Goal: Task Accomplishment & Management: Use online tool/utility

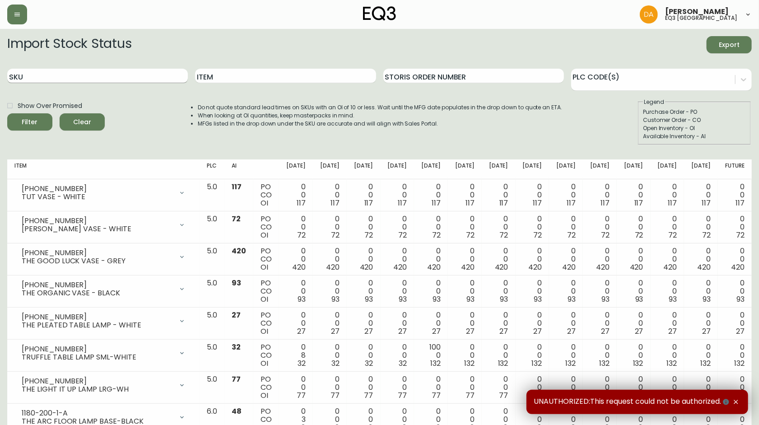
click at [107, 76] on input "SKU" at bounding box center [97, 76] width 181 height 14
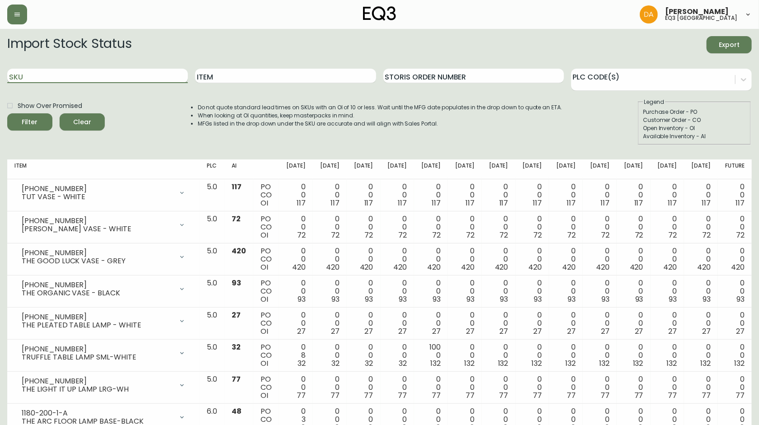
paste input "7170-415-23"
type input "7170-415-23"
click at [7, 113] on button "Filter" at bounding box center [29, 121] width 45 height 17
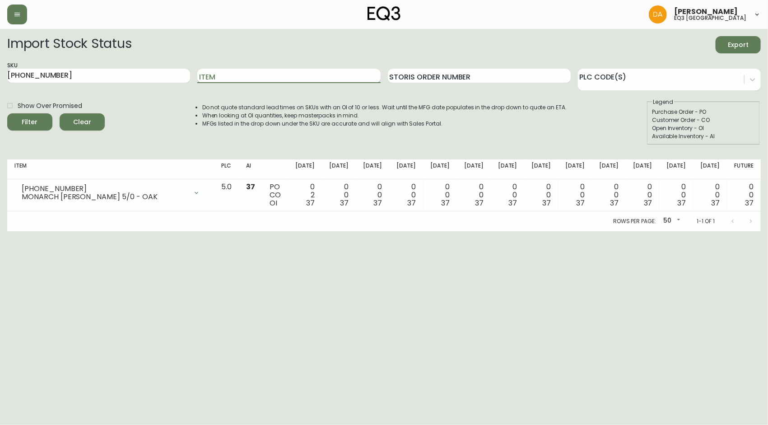
click at [266, 72] on input "Item" at bounding box center [288, 76] width 183 height 14
drag, startPoint x: 91, startPoint y: 79, endPoint x: -11, endPoint y: 74, distance: 101.6
click at [0, 74] on html "Dominic Adam eq3 calgary Import Stock Status Export SKU 7170-415-23 Item Storis…" at bounding box center [384, 115] width 768 height 231
click at [228, 70] on input "Item" at bounding box center [288, 76] width 183 height 14
type input "monarch"
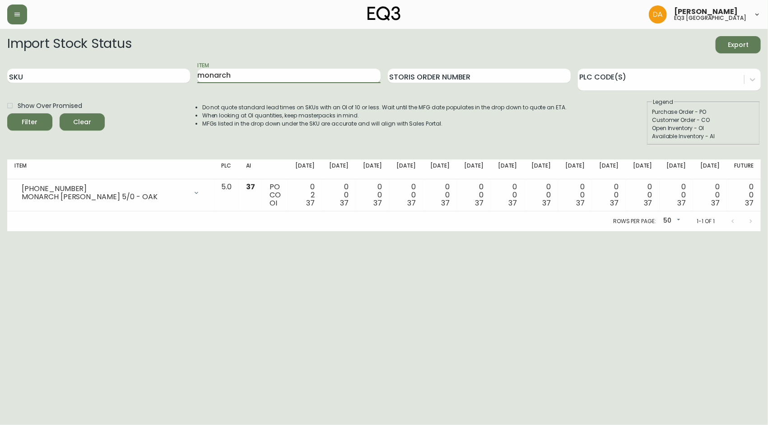
click at [7, 113] on button "Filter" at bounding box center [29, 121] width 45 height 17
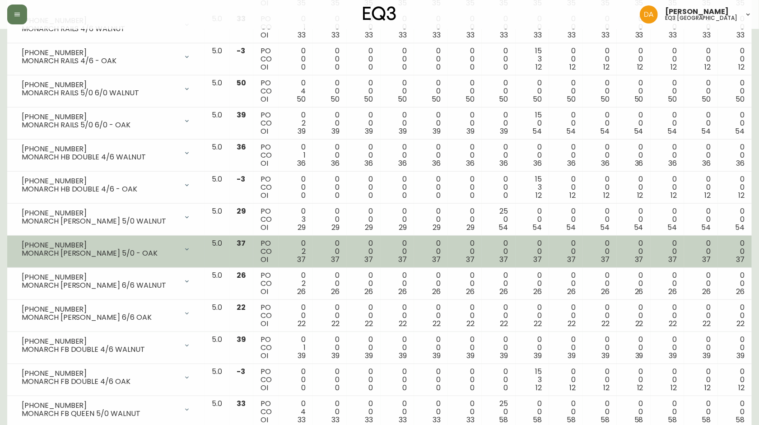
scroll to position [301, 0]
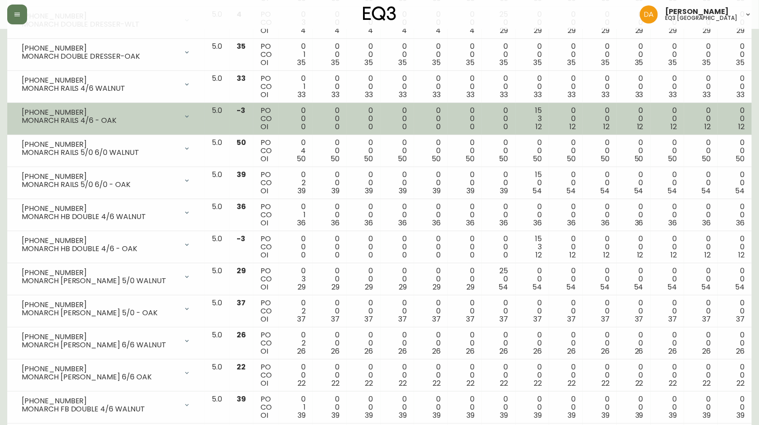
click at [112, 117] on div "MONARCH RAILS 4/6 - OAK" at bounding box center [100, 120] width 156 height 8
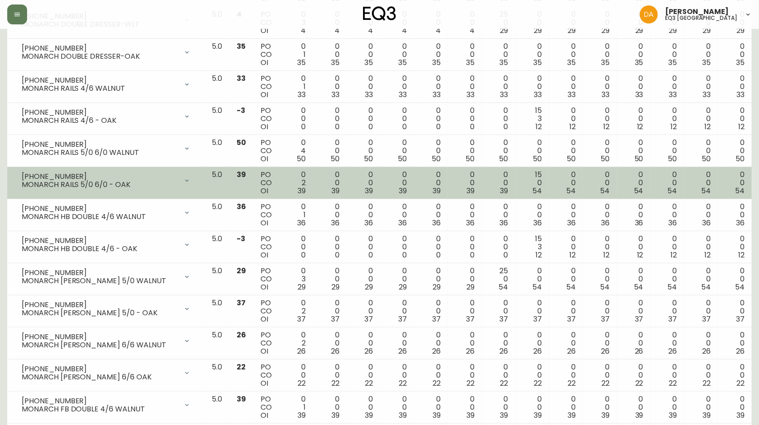
click at [149, 189] on div "MONARCH RAILS 5/0 6/0 - OAK" at bounding box center [100, 185] width 156 height 8
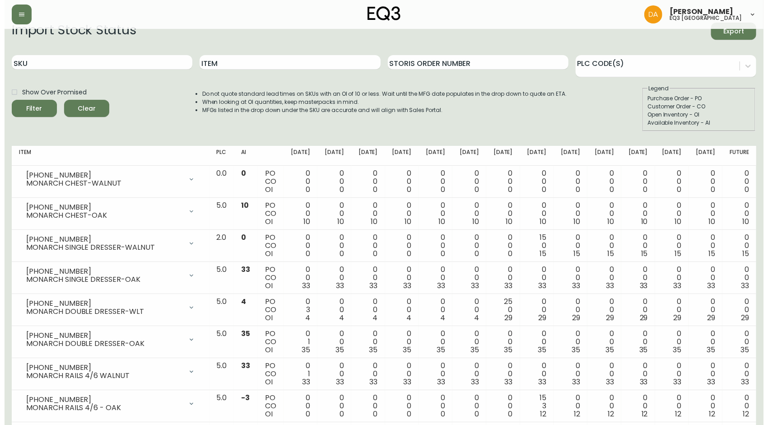
scroll to position [0, 0]
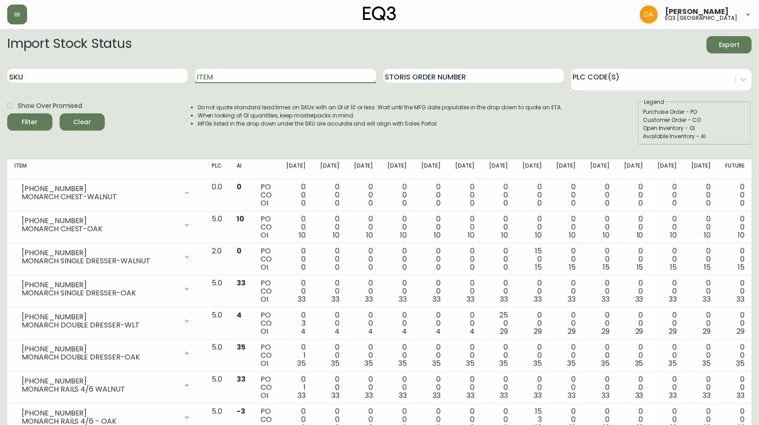
click at [259, 72] on input "Item" at bounding box center [285, 76] width 181 height 14
paste input "7170-405-23"
type input "7170-405-23"
click at [7, 113] on button "Filter" at bounding box center [29, 121] width 45 height 17
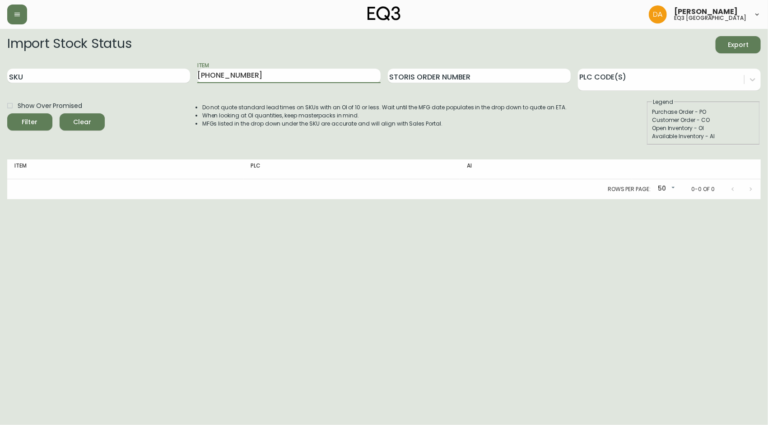
drag, startPoint x: 263, startPoint y: 69, endPoint x: 153, endPoint y: 88, distance: 111.7
click at [153, 88] on div "SKU Item 7170-405-23 Storis Order Number PLC Code(s)" at bounding box center [383, 75] width 753 height 29
click at [103, 79] on input "SKU" at bounding box center [98, 76] width 183 height 14
paste input "7170-405-23"
type input "7170-405-23"
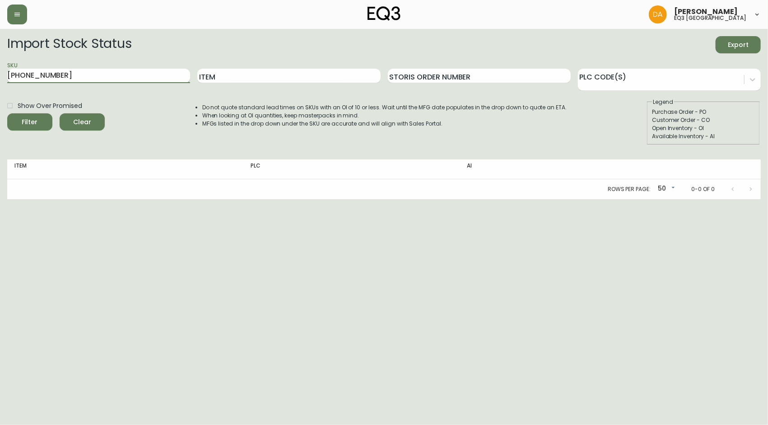
click at [7, 113] on button "Filter" at bounding box center [29, 121] width 45 height 17
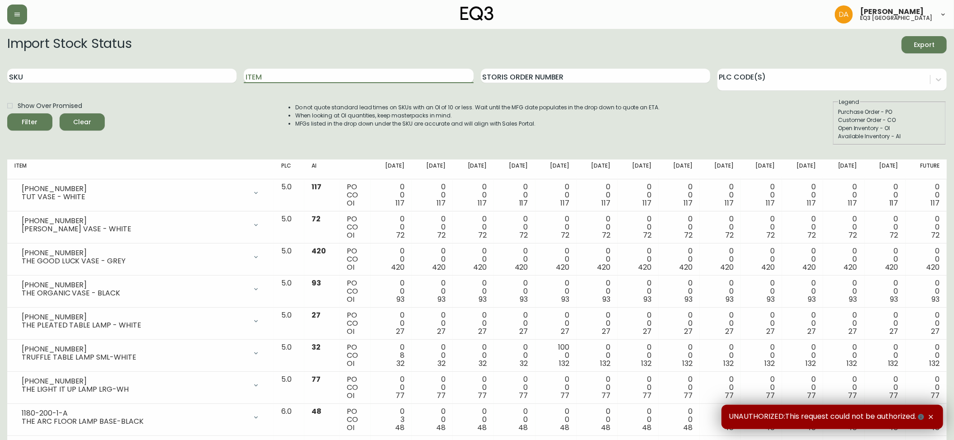
click at [310, 80] on input "Item" at bounding box center [358, 76] width 229 height 14
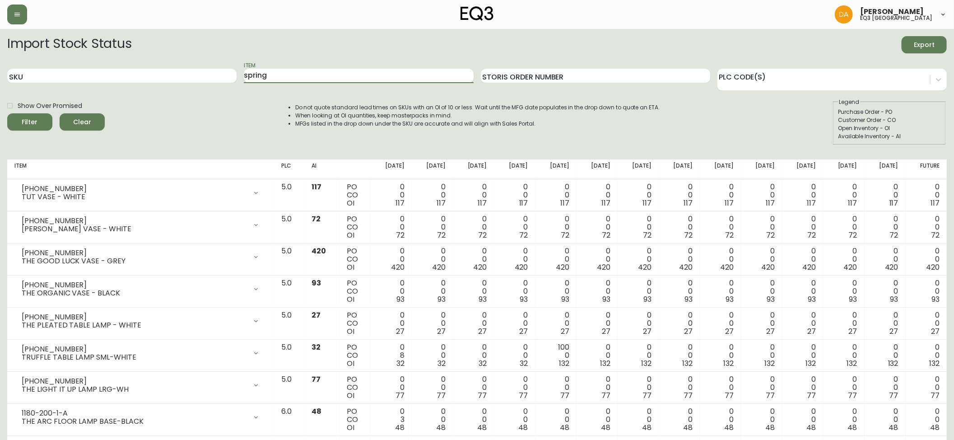
type input "spring"
click at [7, 113] on button "Filter" at bounding box center [29, 121] width 45 height 17
